Goal: Check status: Check status

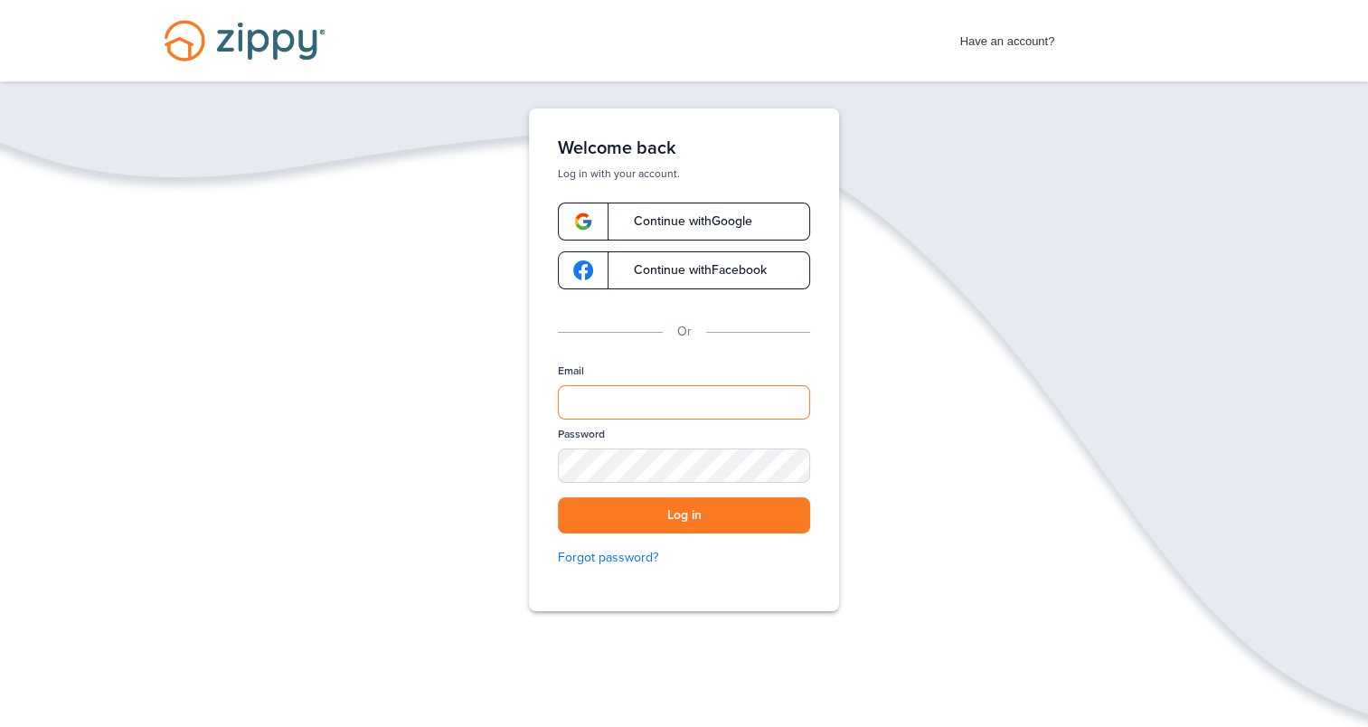
type input "**********"
click at [703, 522] on button "Log in" at bounding box center [684, 515] width 252 height 37
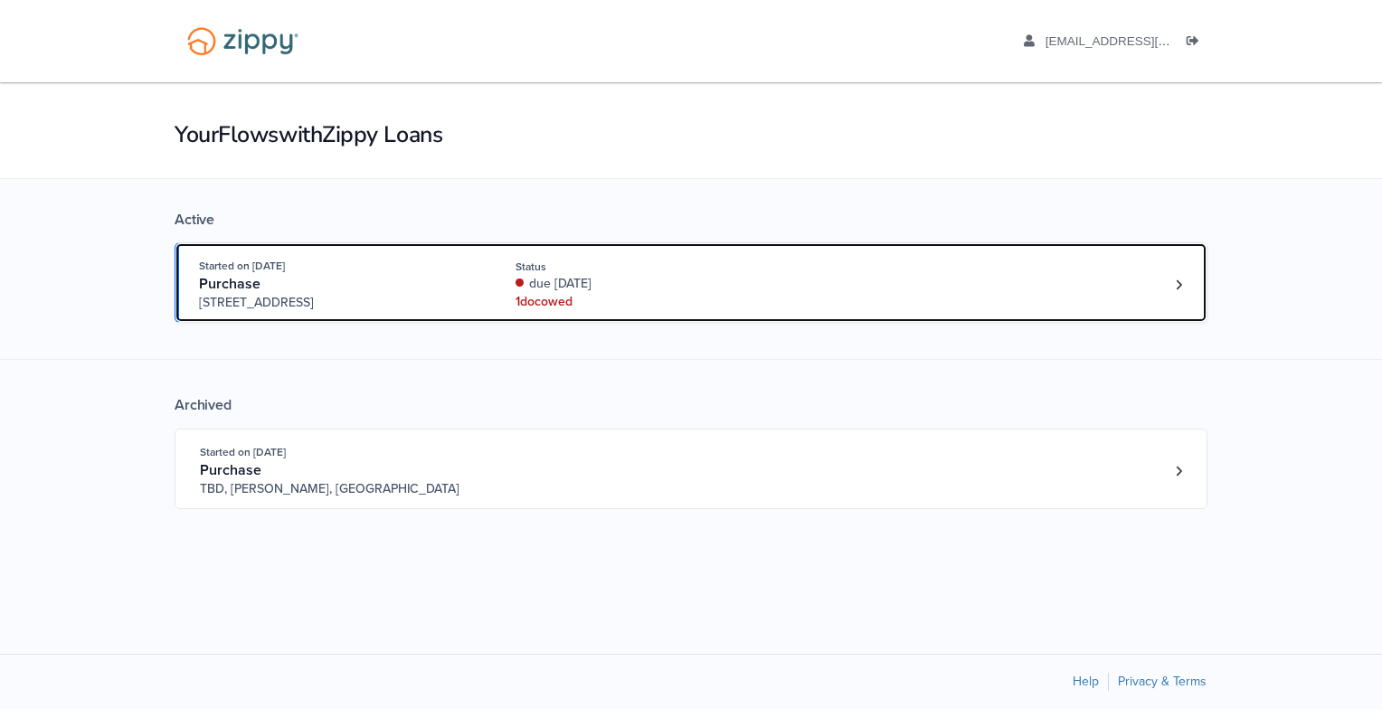
click at [566, 286] on div "due 5 days ago" at bounding box center [635, 284] width 241 height 18
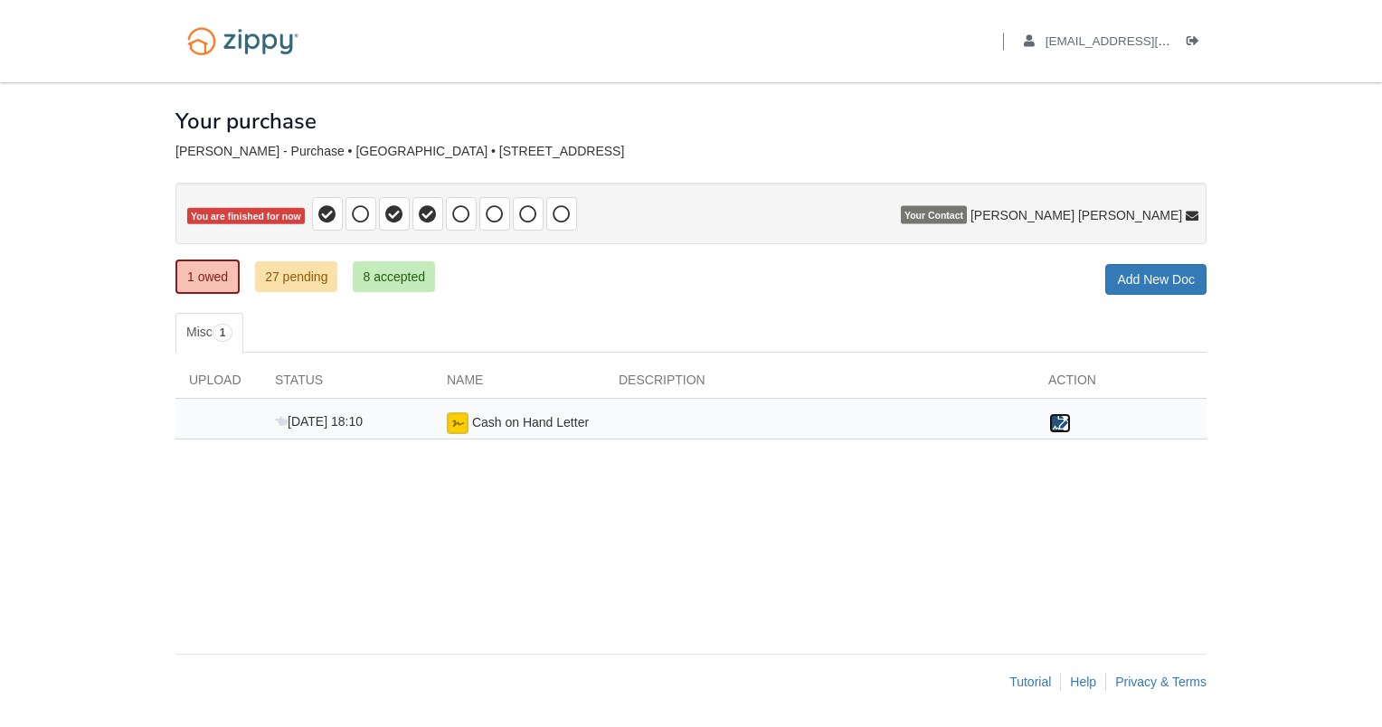
click at [1062, 415] on icon "Sign Form" at bounding box center [1060, 423] width 20 height 18
